Goal: Check status: Check status

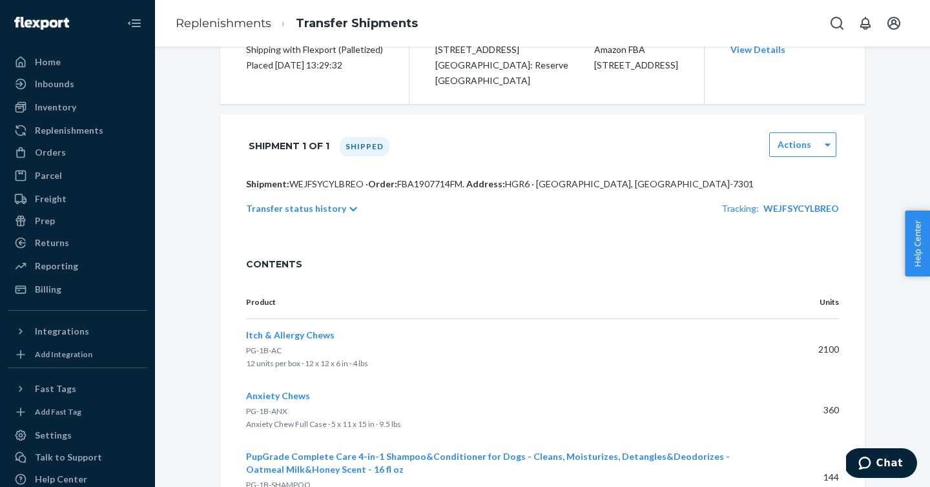
scroll to position [121, 0]
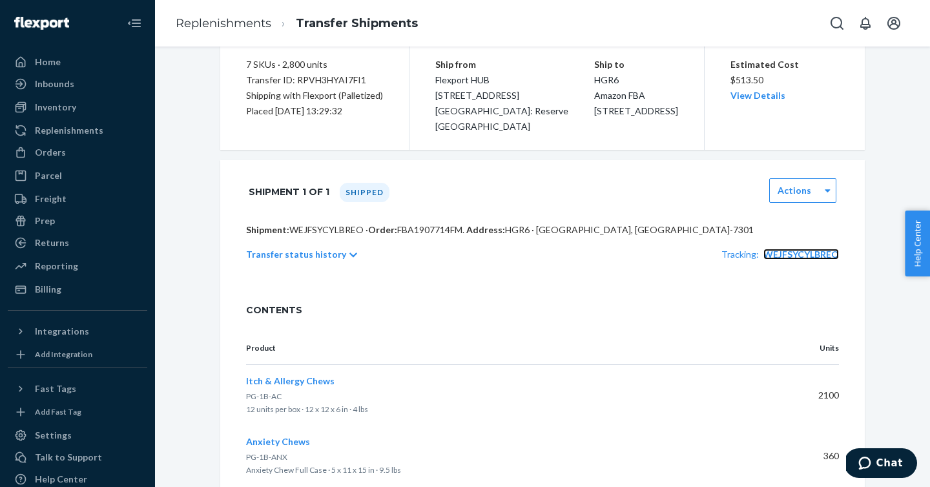
click at [805, 256] on span "WEJFSYCYLBREO" at bounding box center [802, 254] width 76 height 11
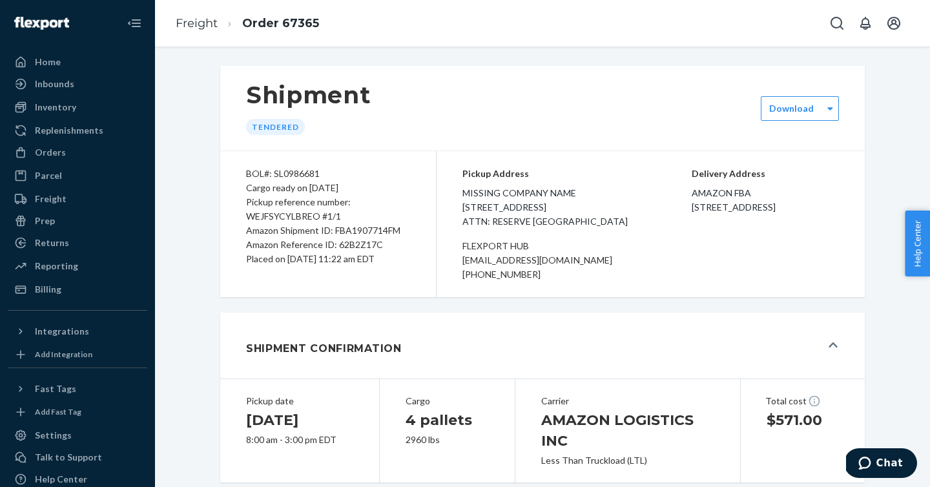
click at [304, 175] on div "BOL#: SL0986681" at bounding box center [328, 174] width 164 height 14
copy div "SL0986681"
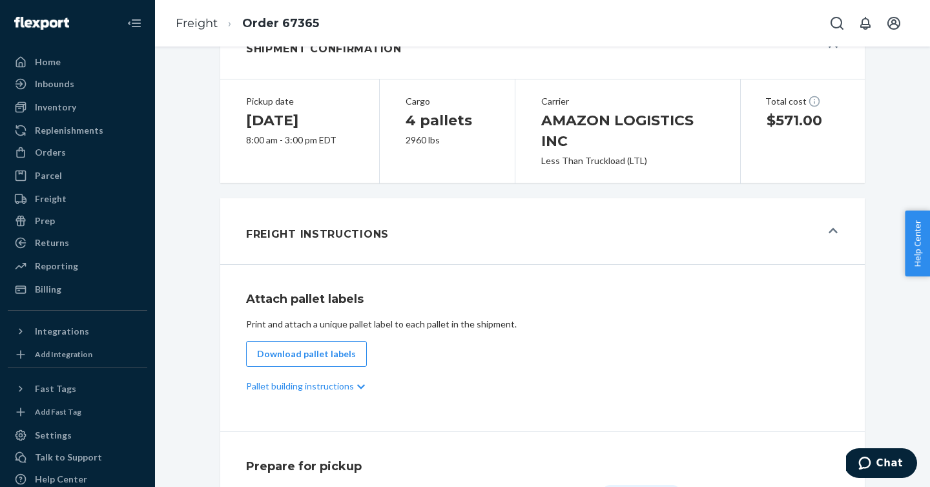
click at [830, 236] on icon at bounding box center [833, 230] width 9 height 10
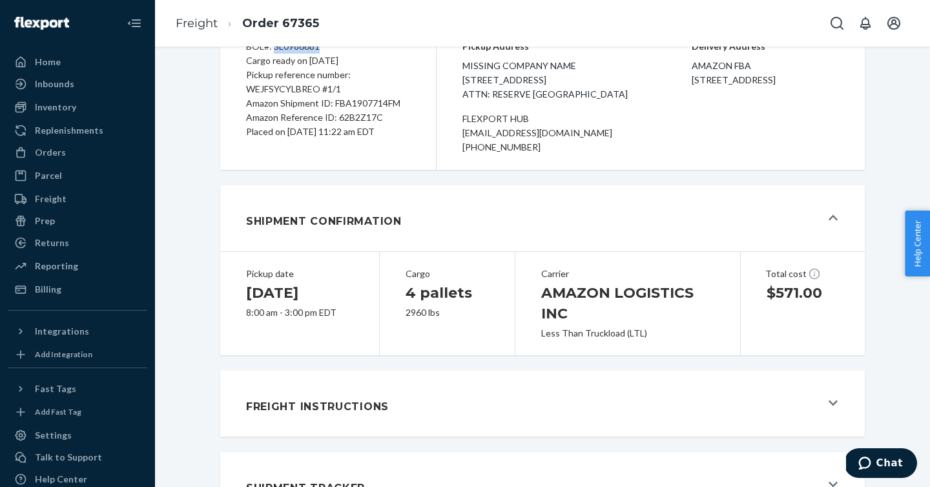
scroll to position [112, 0]
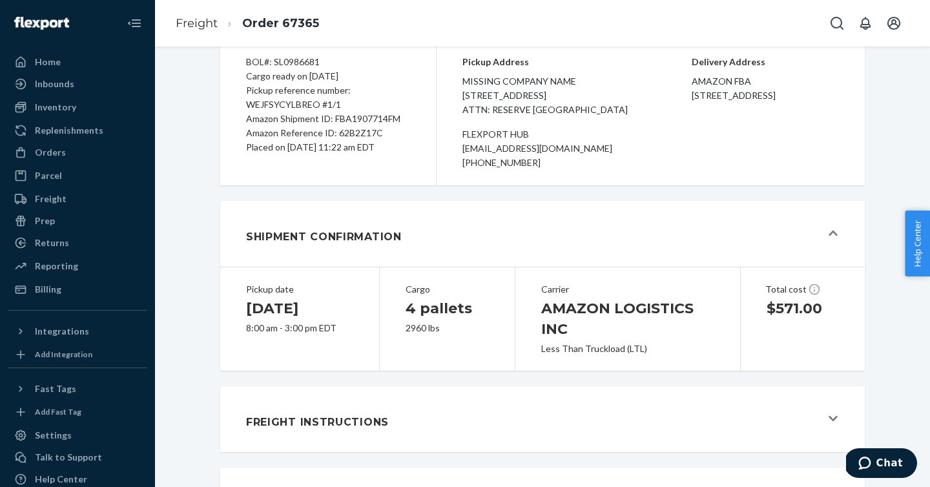
click at [362, 132] on div "Amazon Reference ID: 62B2Z17C" at bounding box center [328, 133] width 164 height 14
copy div "62B2Z17C"
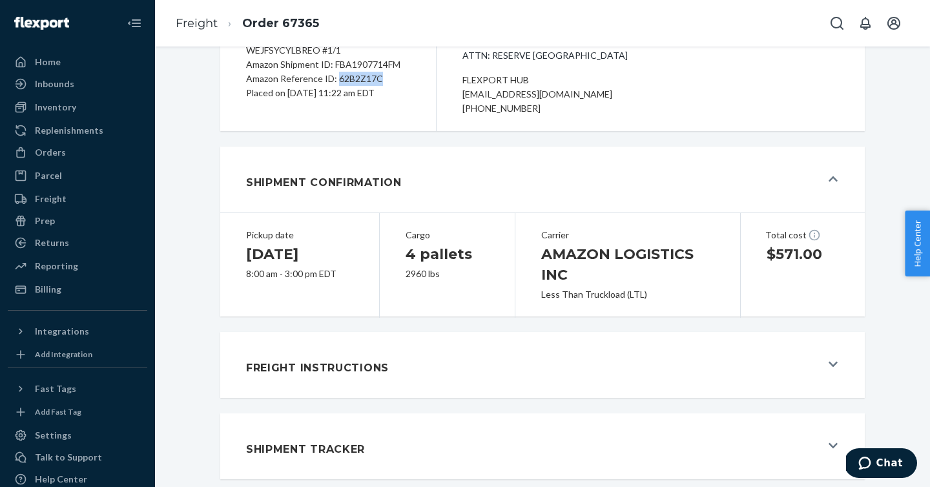
scroll to position [0, 0]
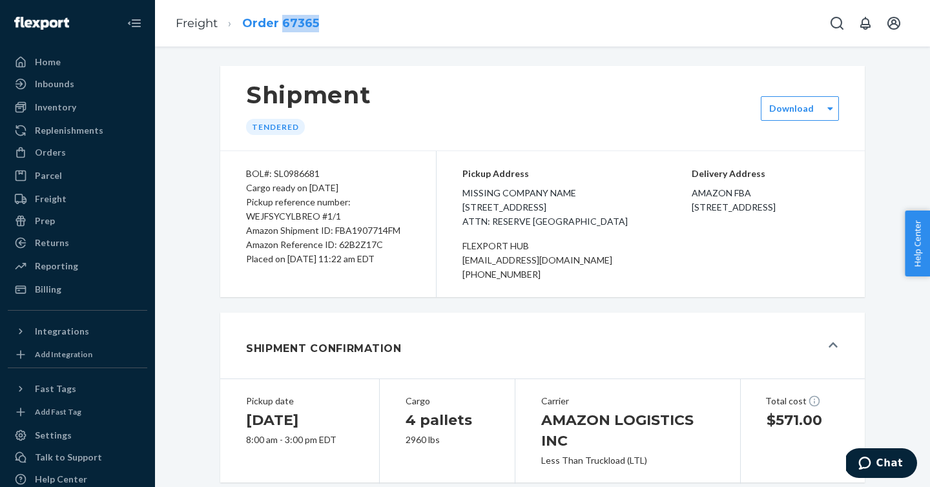
drag, startPoint x: 333, startPoint y: 21, endPoint x: 284, endPoint y: 20, distance: 49.8
click at [284, 20] on div "Freight Order 67365" at bounding box center [542, 23] width 775 height 47
copy link "67365"
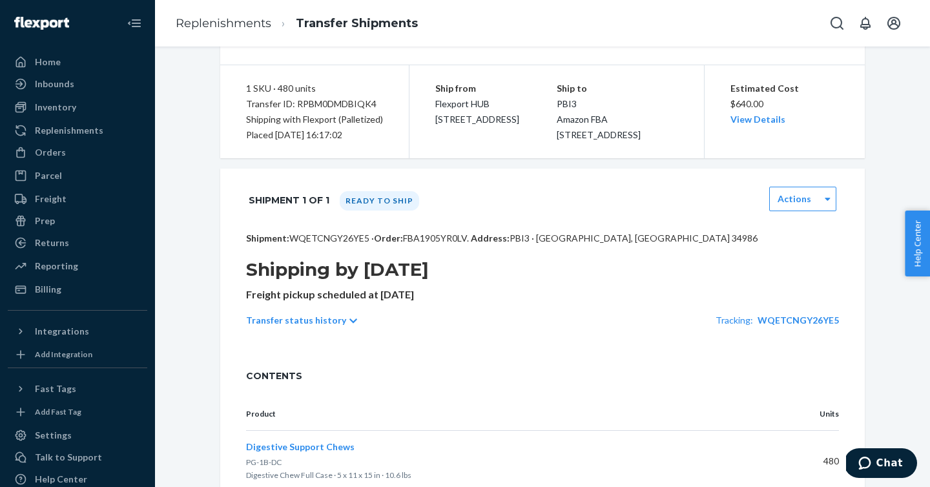
scroll to position [107, 0]
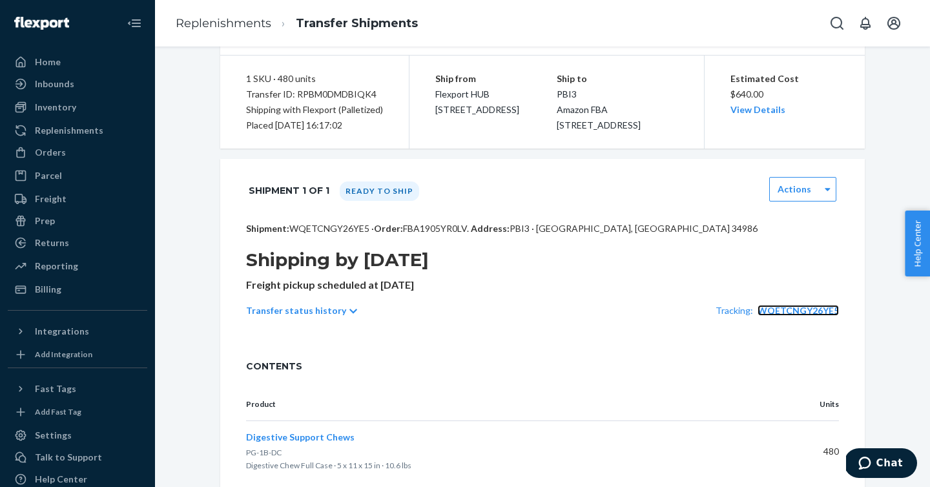
click at [788, 316] on span "WQETCNGY26YE5" at bounding box center [798, 310] width 81 height 11
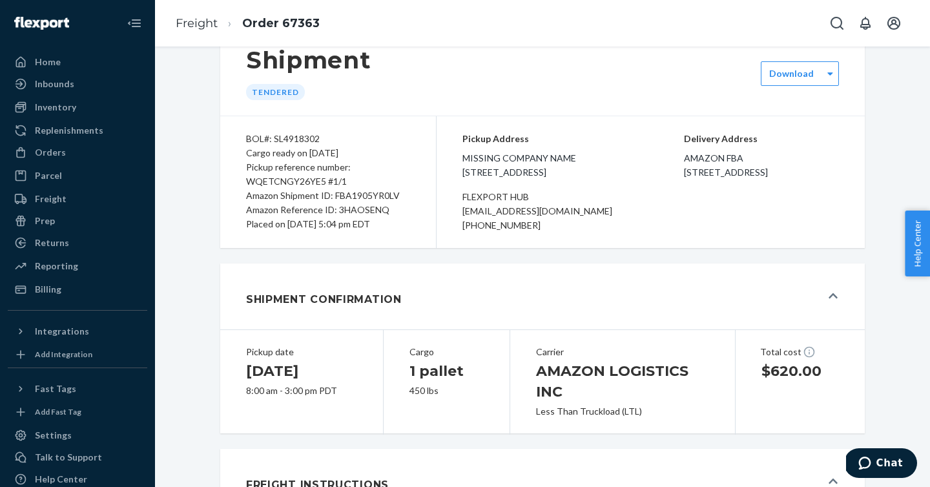
scroll to position [37, 0]
